Goal: Check status: Check status

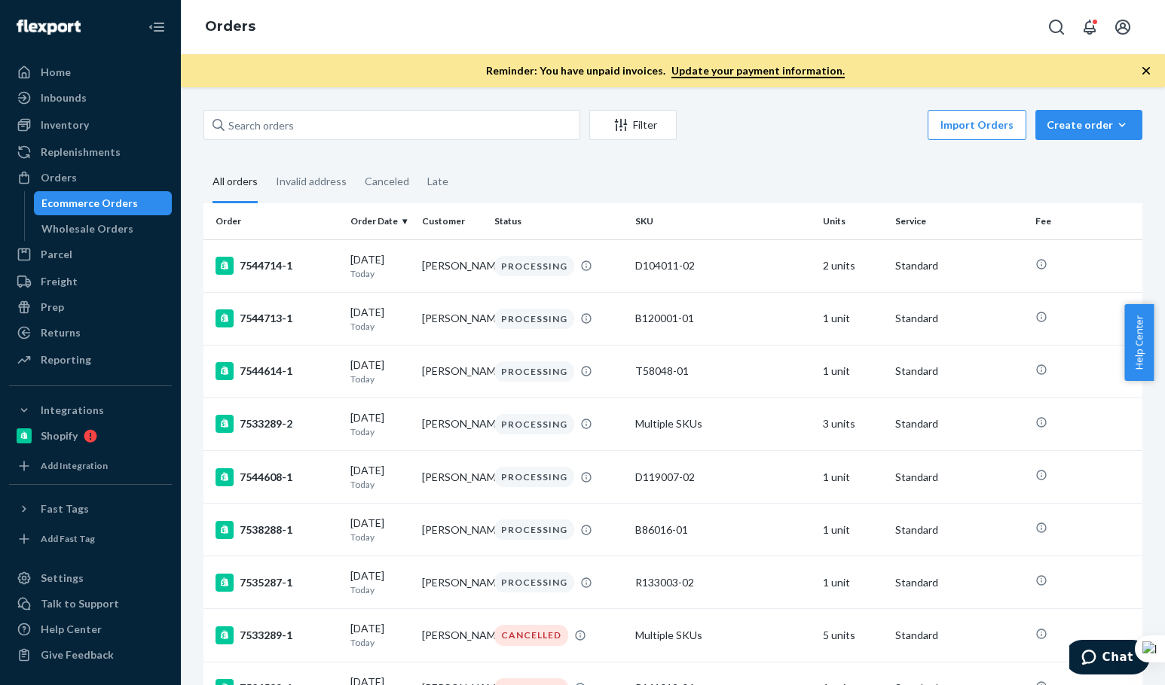
click at [805, 124] on div "Import Orders Create order Ecommerce order Removal order" at bounding box center [913, 127] width 456 height 34
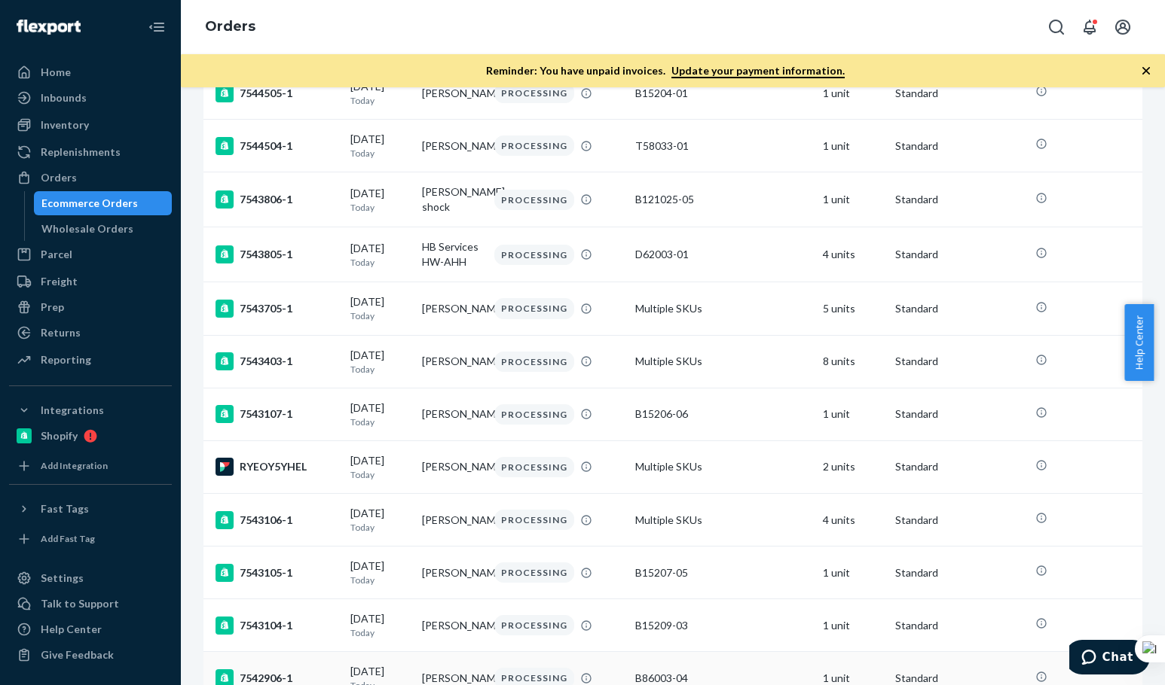
scroll to position [1028, 0]
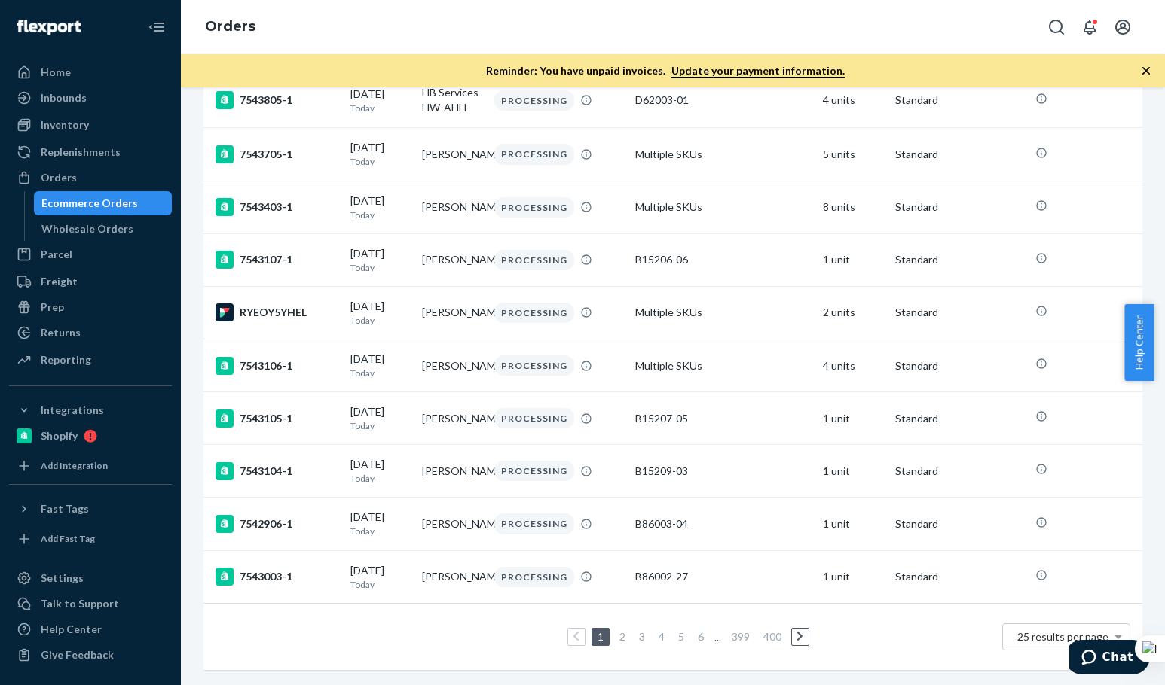
click at [404, 617] on div "1 2 3 4 5 6 ... 399 400 25 results per page" at bounding box center [672, 637] width 914 height 48
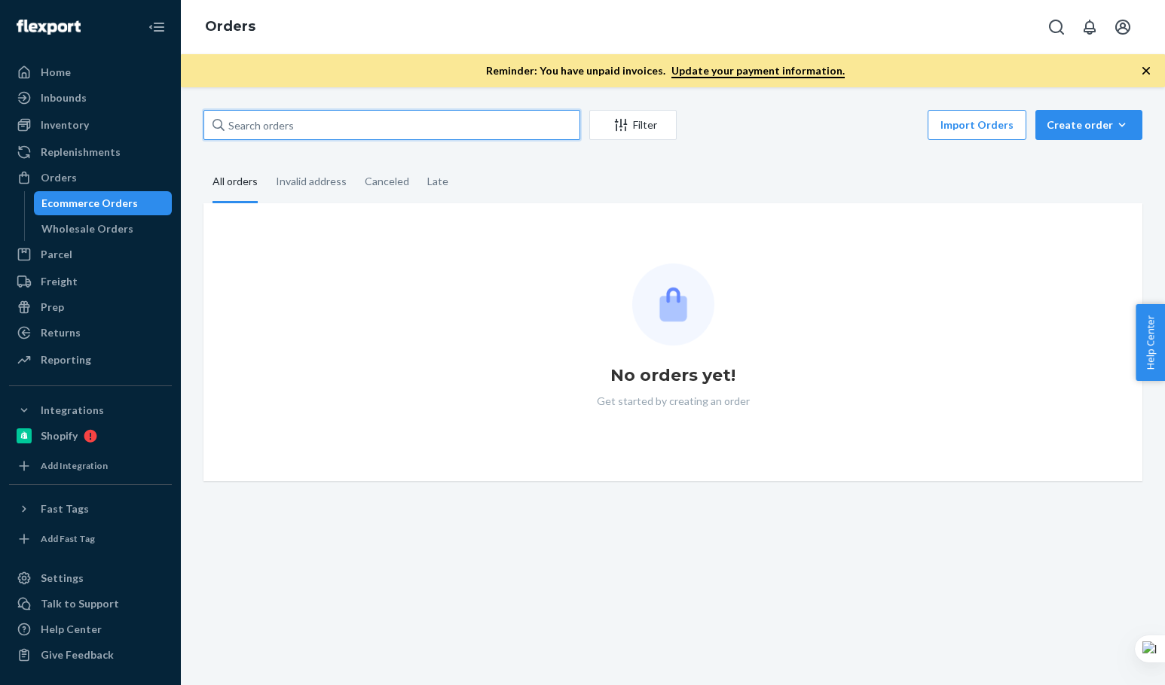
click at [310, 127] on input "text" at bounding box center [391, 125] width 377 height 30
paste input "R93016-10"
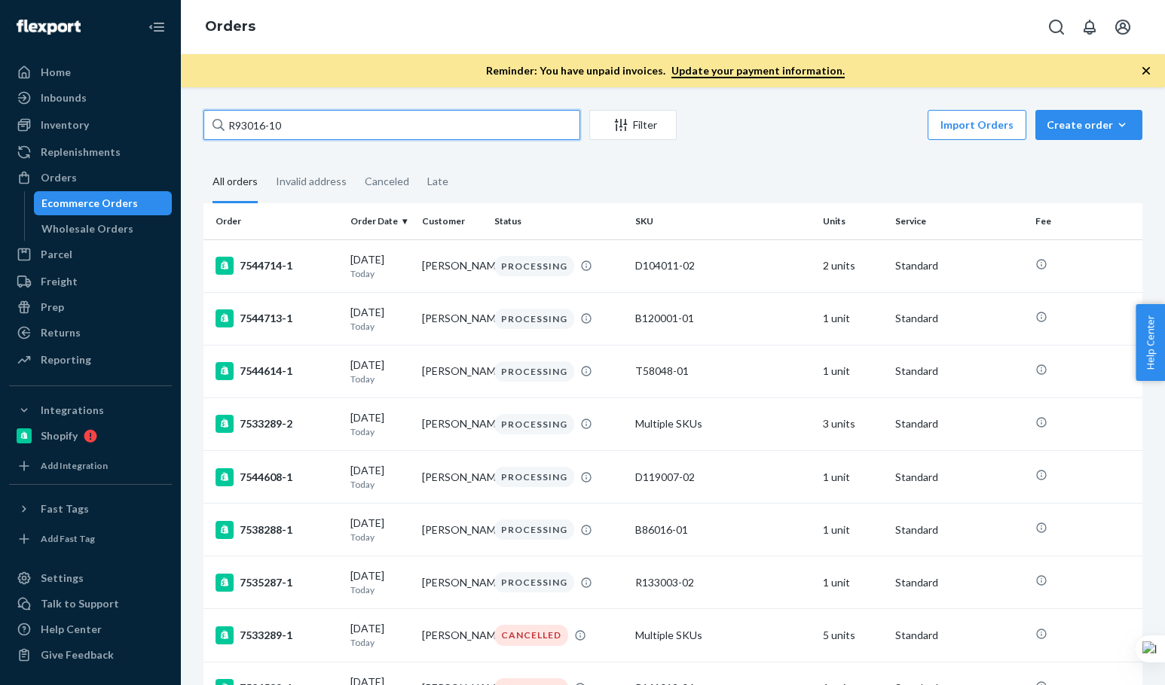
click at [308, 127] on input "R93016-10" at bounding box center [391, 125] width 377 height 30
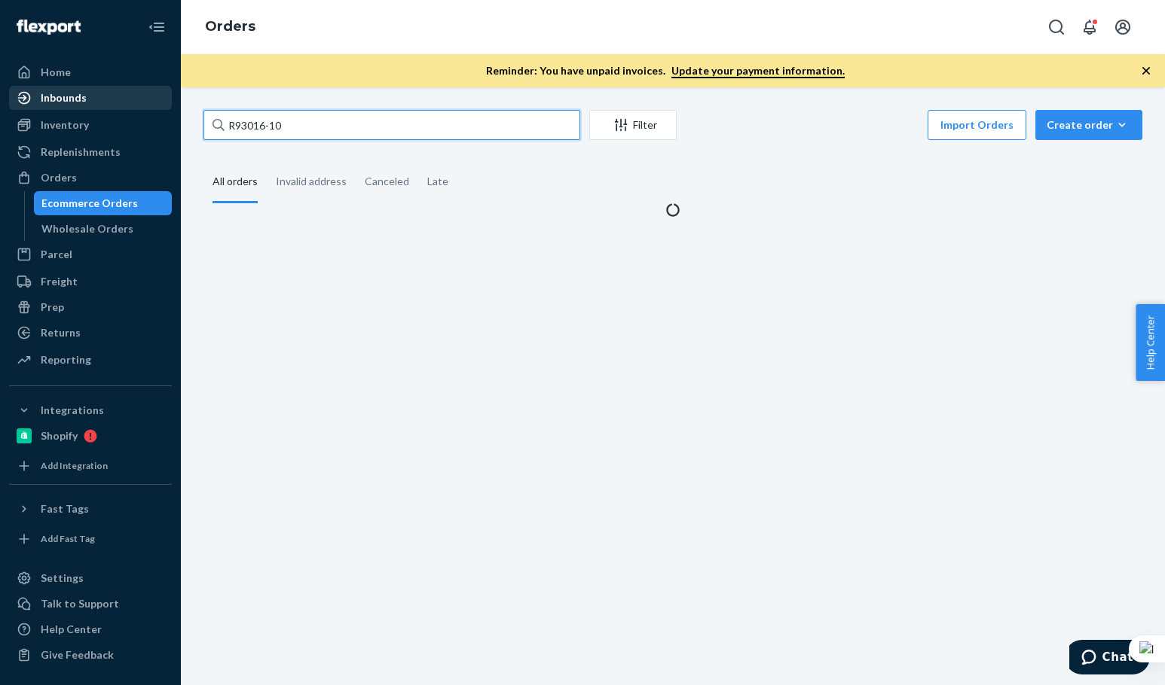
type input "R93016-10"
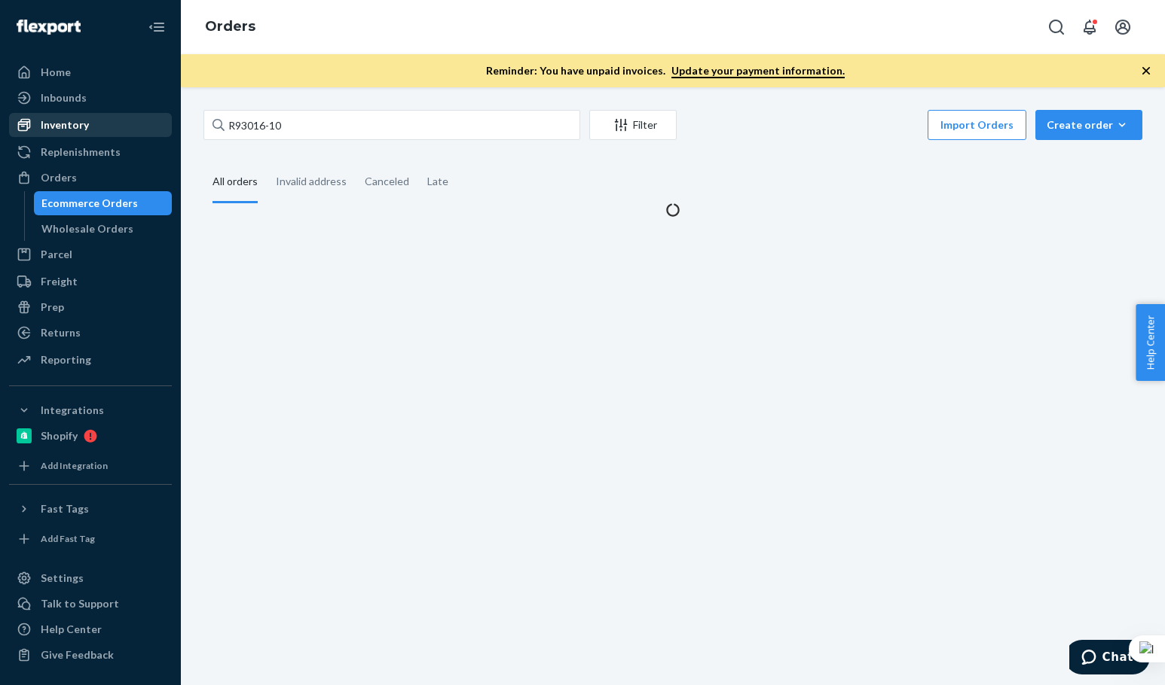
drag, startPoint x: 83, startPoint y: 105, endPoint x: 81, endPoint y: 124, distance: 18.9
click at [83, 105] on div "Inbounds" at bounding box center [64, 97] width 46 height 15
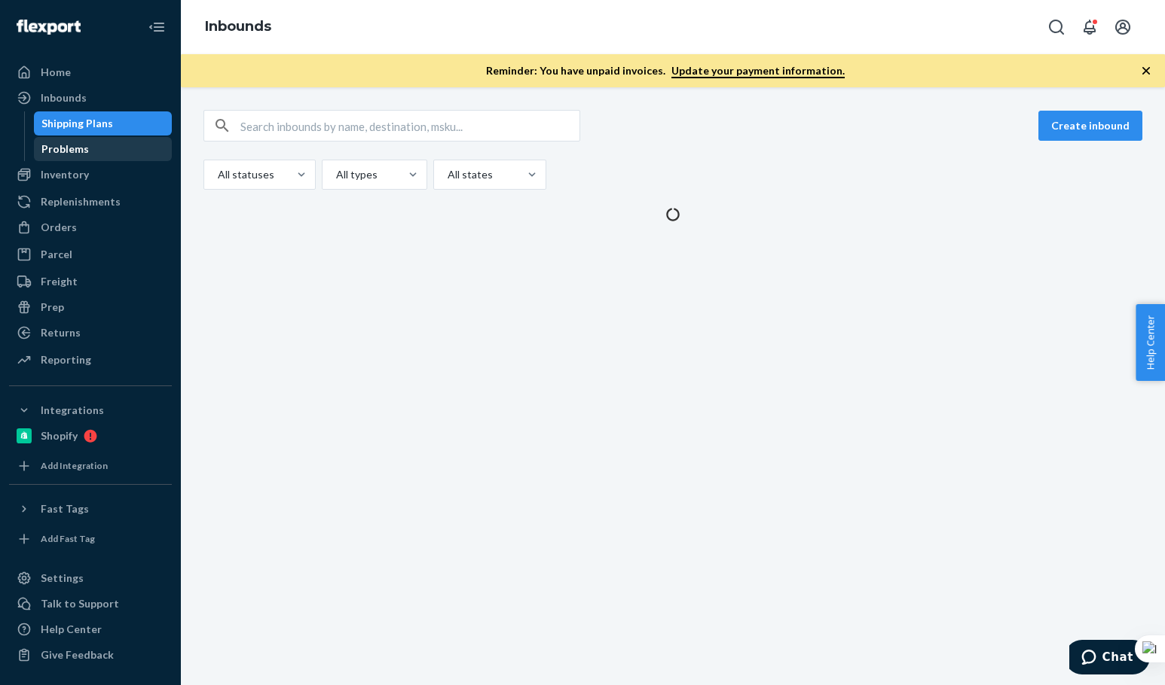
click at [99, 138] on link "Problems" at bounding box center [103, 149] width 139 height 24
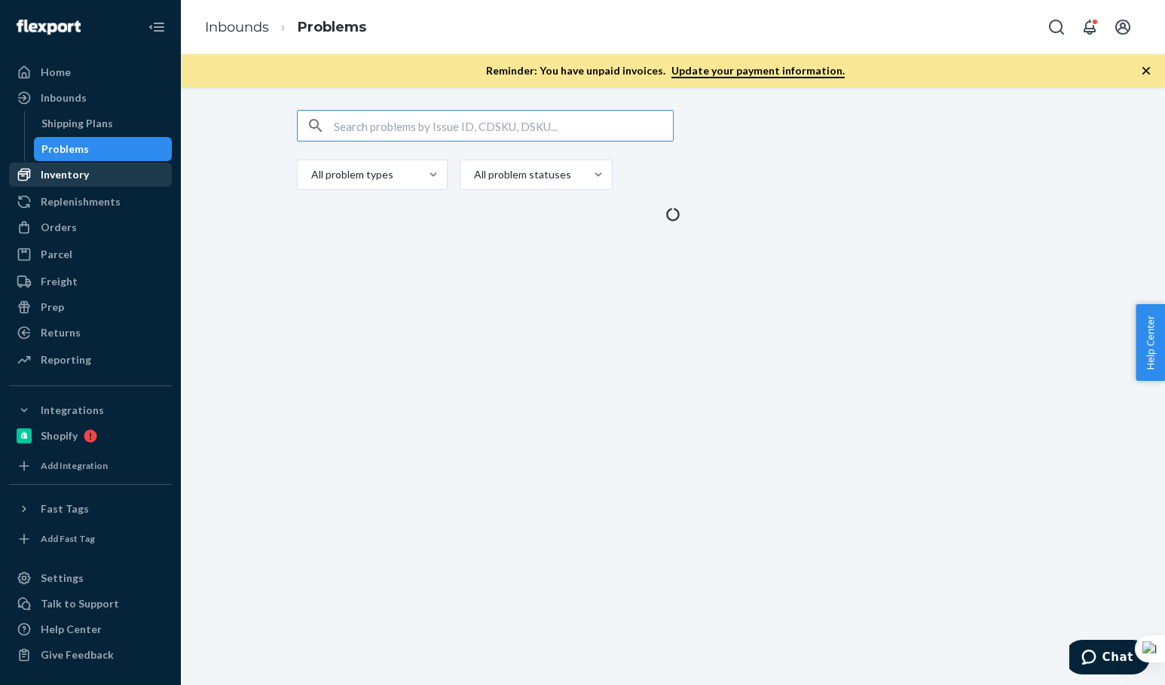
click at [94, 169] on div "Inventory" at bounding box center [91, 174] width 160 height 21
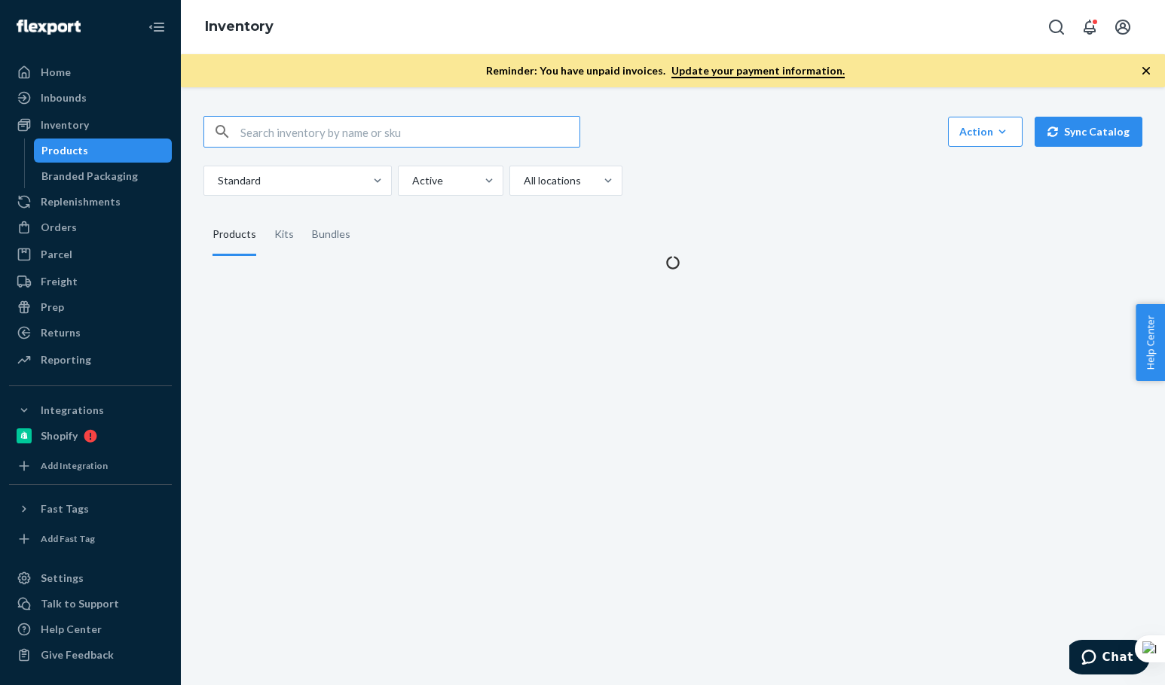
drag, startPoint x: 353, startPoint y: 136, endPoint x: 361, endPoint y: 130, distance: 10.1
click at [357, 133] on input "text" at bounding box center [409, 132] width 339 height 30
click at [356, 121] on input "R93016-10" at bounding box center [409, 132] width 339 height 30
type input "R93016-10"
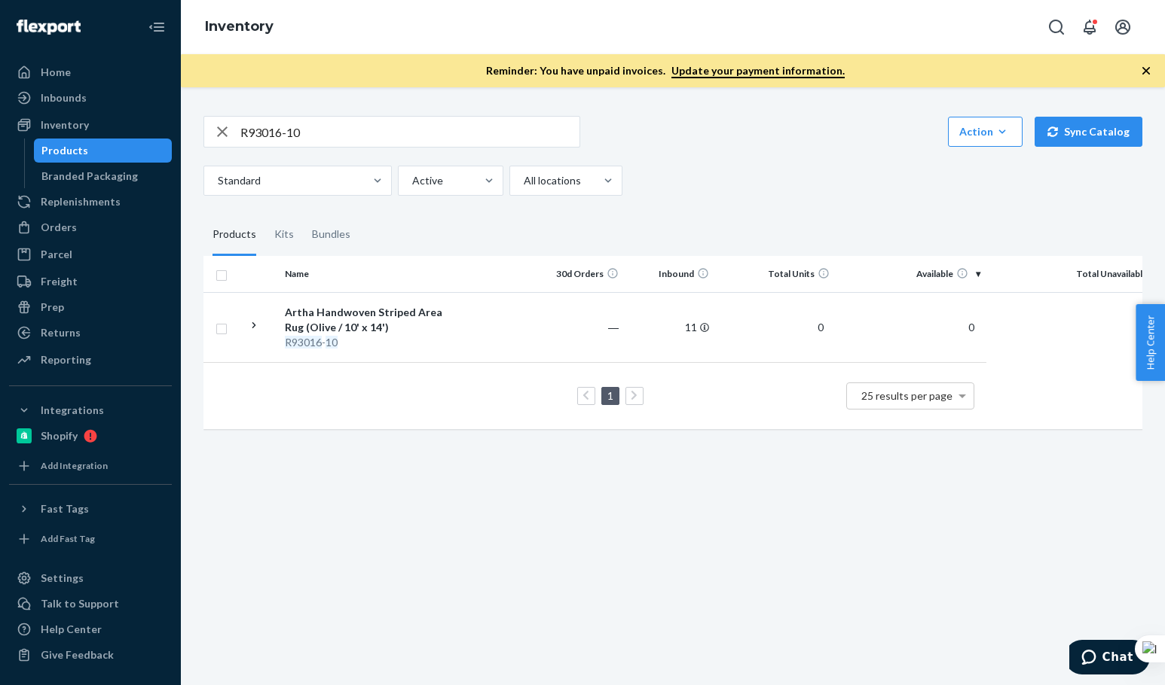
click at [781, 185] on div "Standard Active All locations" at bounding box center [666, 181] width 927 height 30
